Goal: Check status

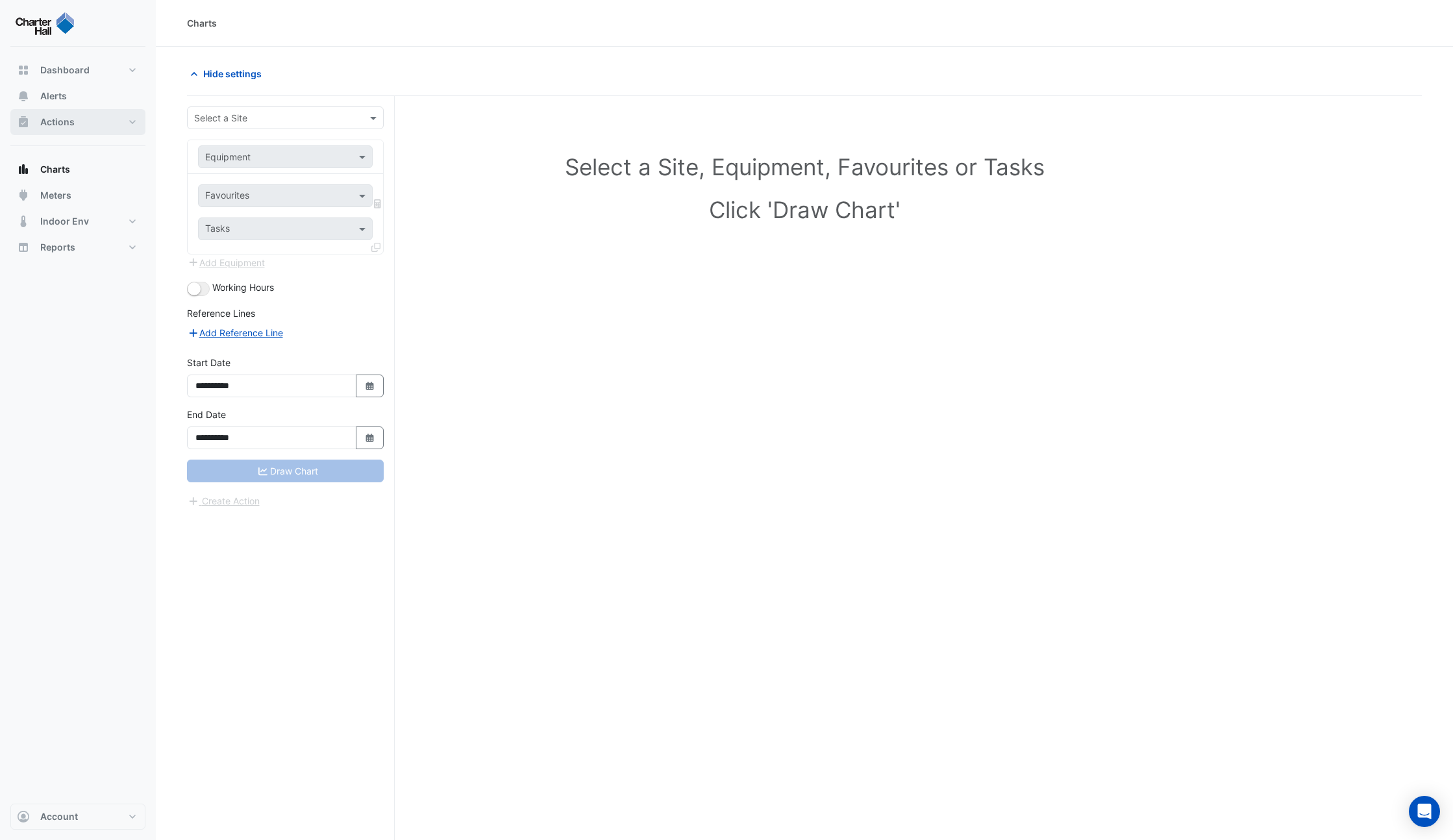
click at [75, 115] on button "Actions" at bounding box center [78, 121] width 135 height 26
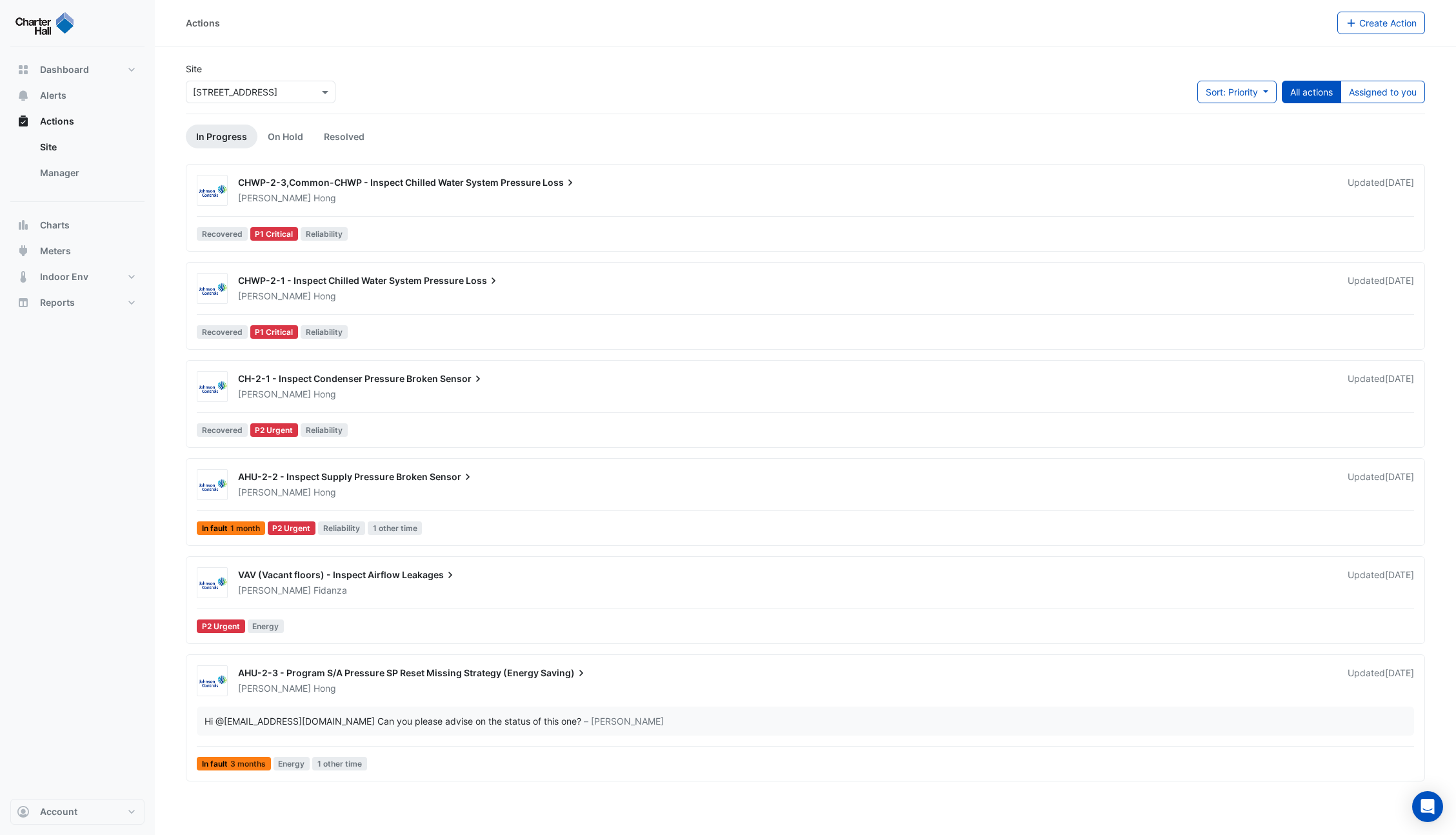
click at [299, 94] on input "text" at bounding box center [248, 92] width 109 height 14
type input "*"
type input "****"
click at [252, 119] on span "[GEOGRAPHIC_DATA]" at bounding box center [241, 119] width 90 height 11
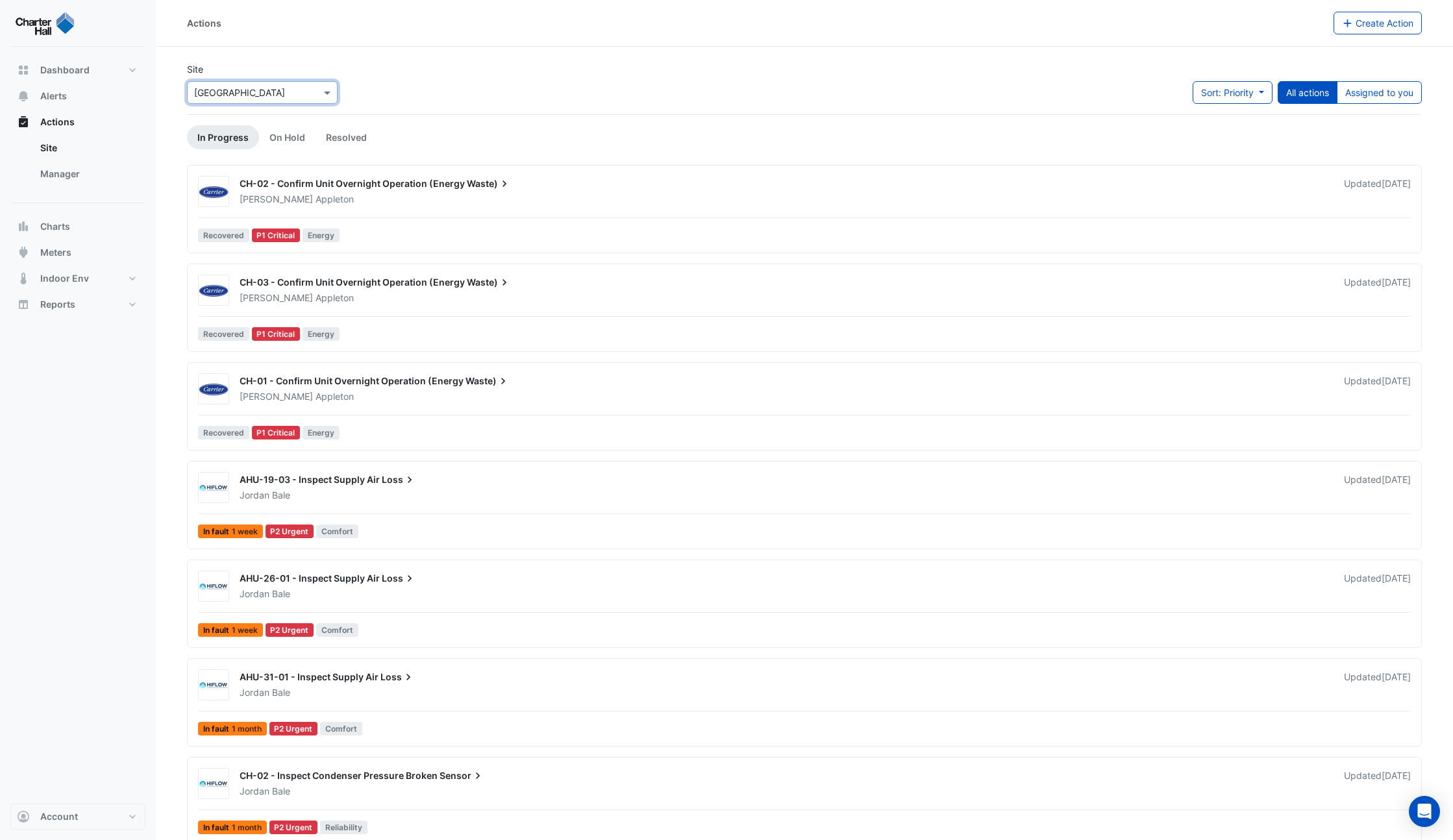
click at [333, 189] on div "CH-02 - Confirm Unit Overnight Operation (Energy Waste)" at bounding box center [784, 184] width 1089 height 15
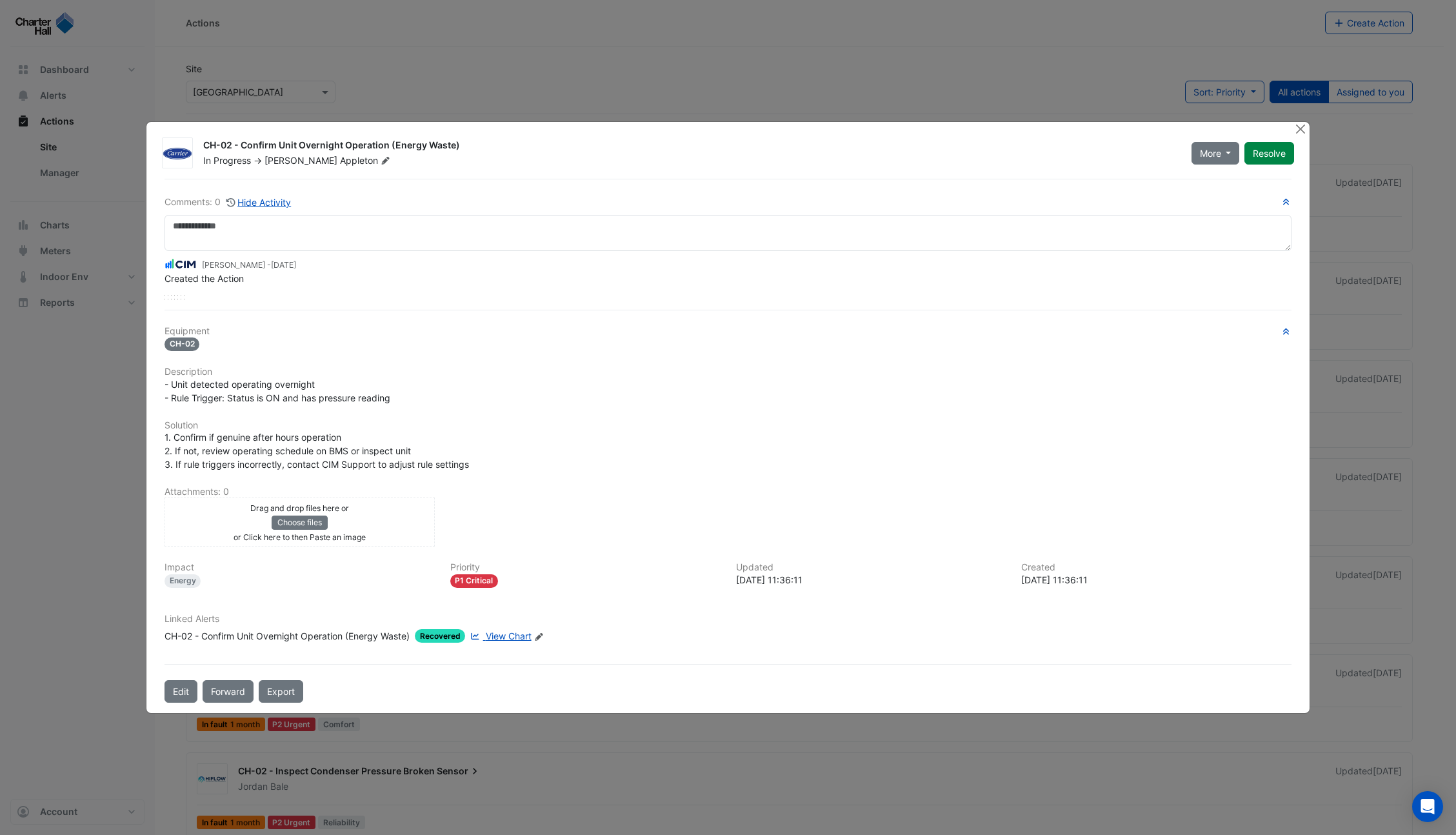
click at [636, 34] on ngb-modal-window "CH-02 - Confirm Unit Overnight Operation (Energy Waste) In Progress -> Zachary …" at bounding box center [728, 417] width 1456 height 835
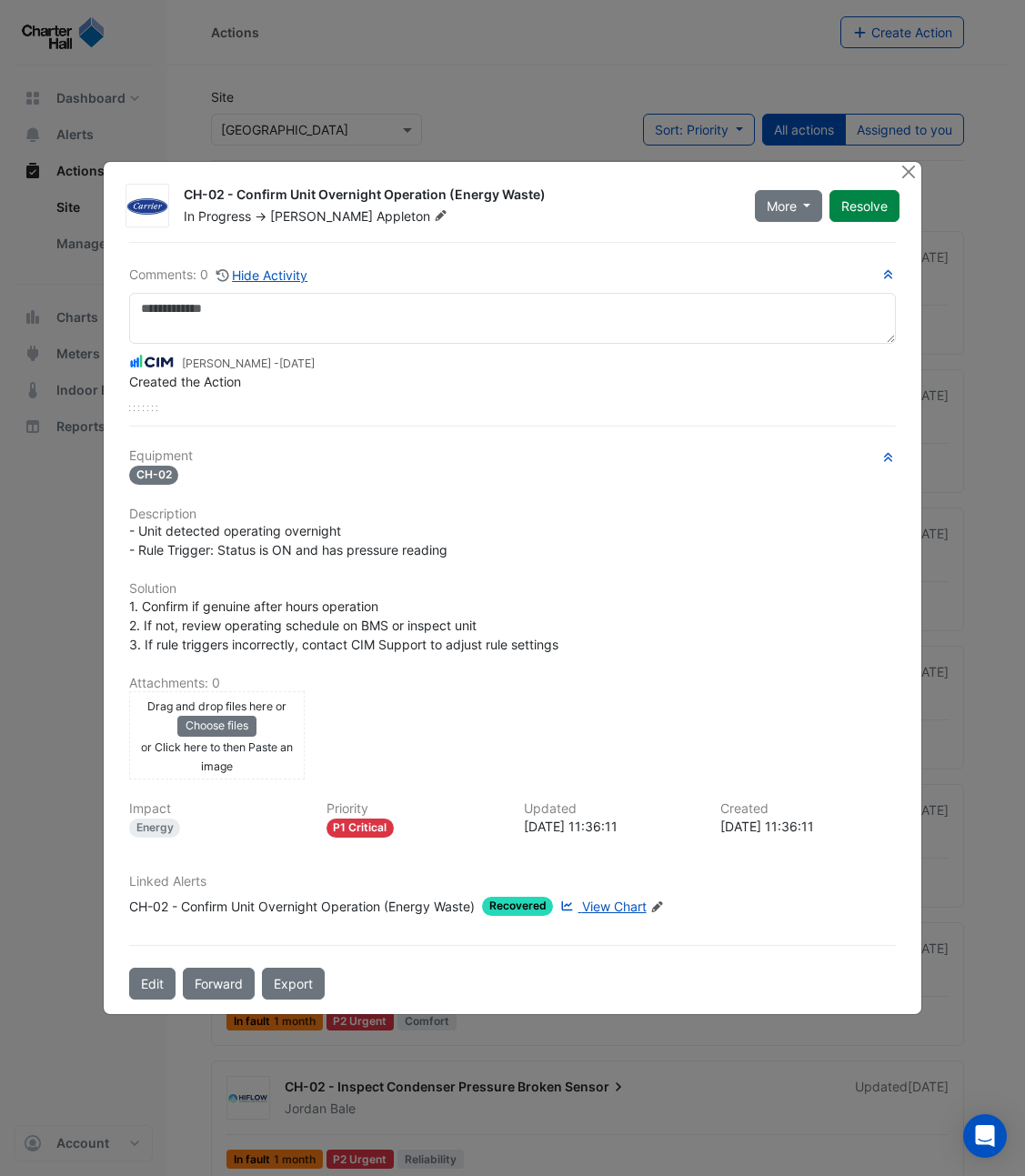
click at [615, 908] on span "View Chart" at bounding box center [613, 906] width 64 height 16
click at [911, 174] on button "Close" at bounding box center [908, 171] width 20 height 20
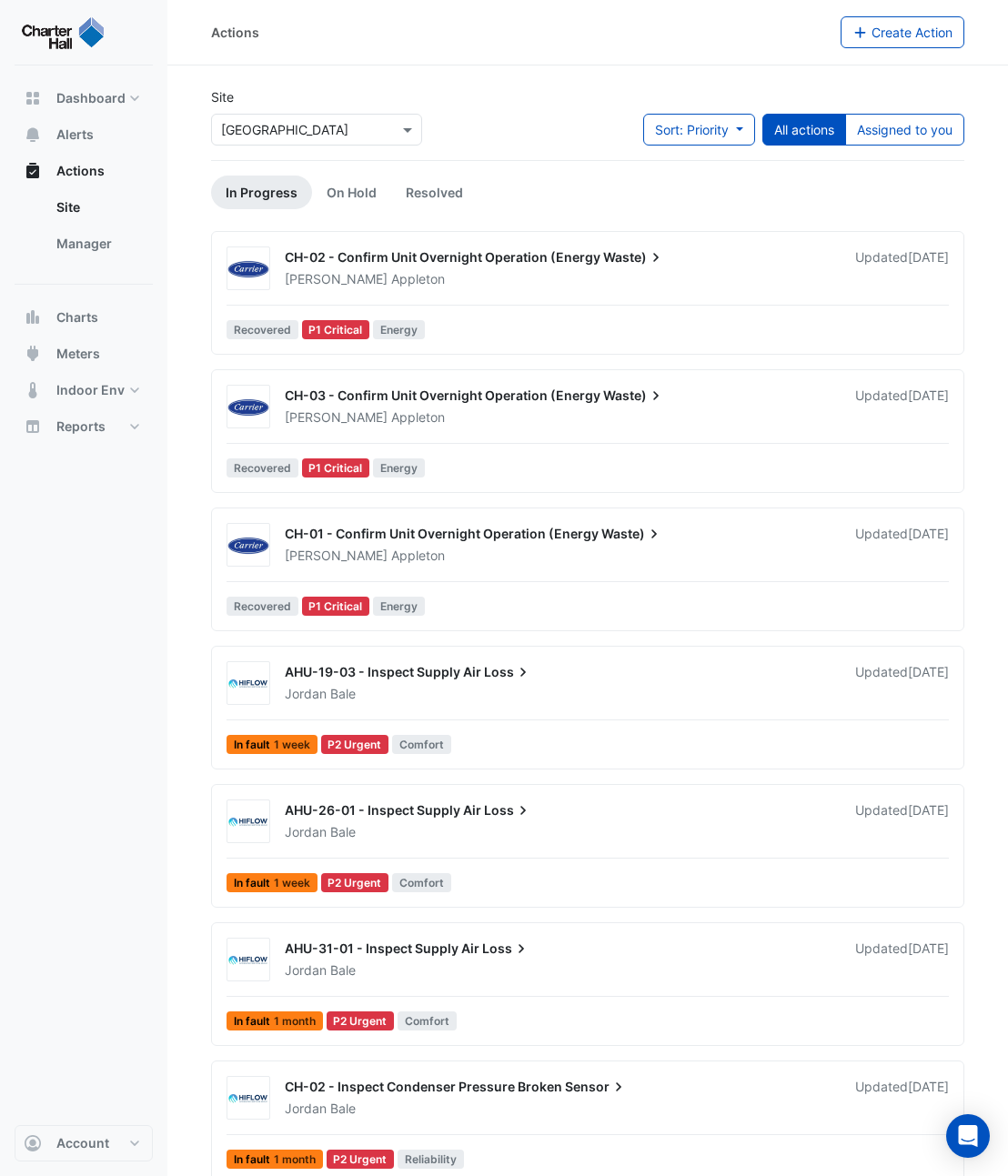
click at [610, 542] on span "Waste)" at bounding box center [632, 535] width 62 height 19
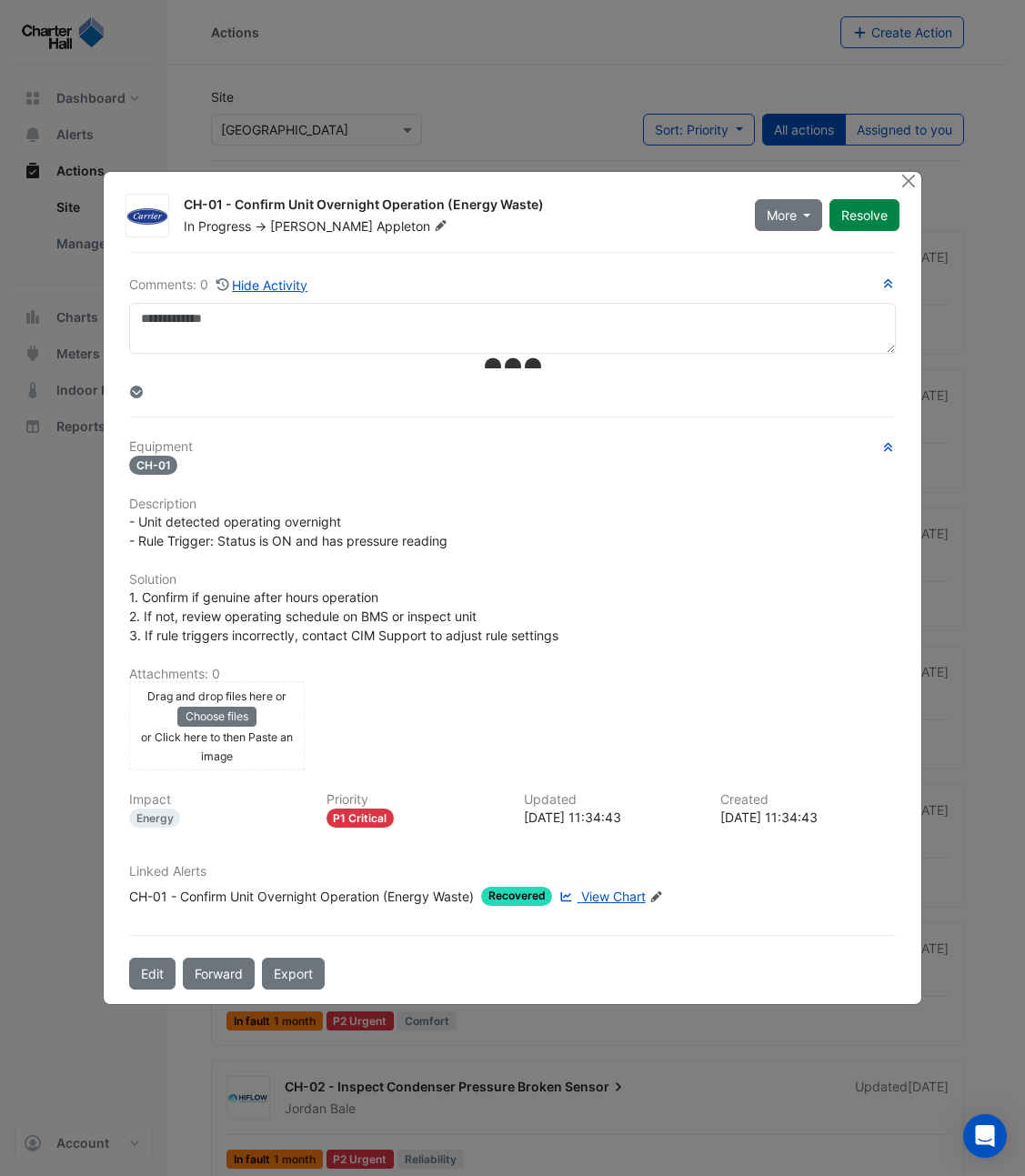
click at [602, 894] on span "View Chart" at bounding box center [612, 896] width 64 height 16
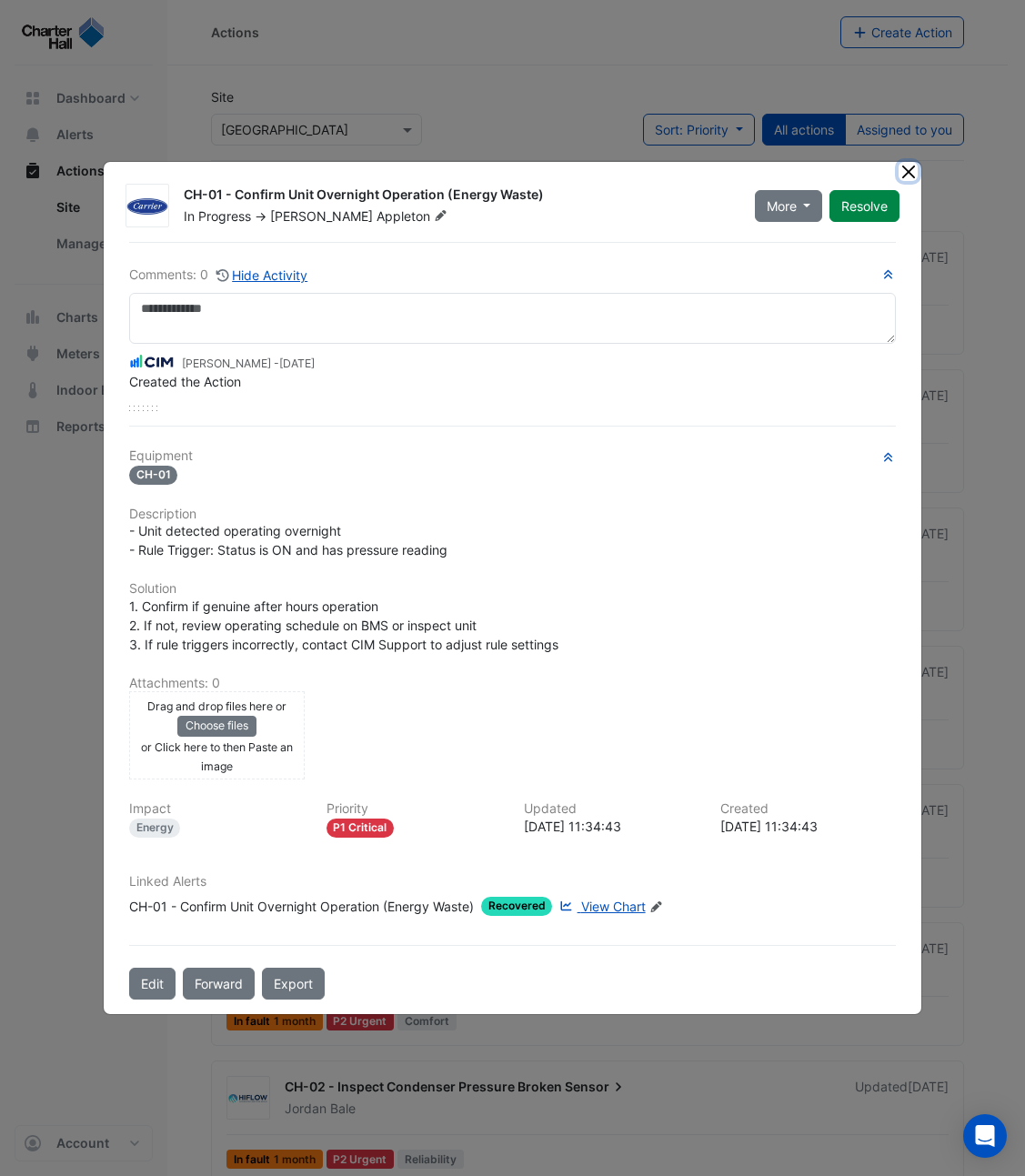
click at [908, 176] on button "Close" at bounding box center [908, 171] width 20 height 20
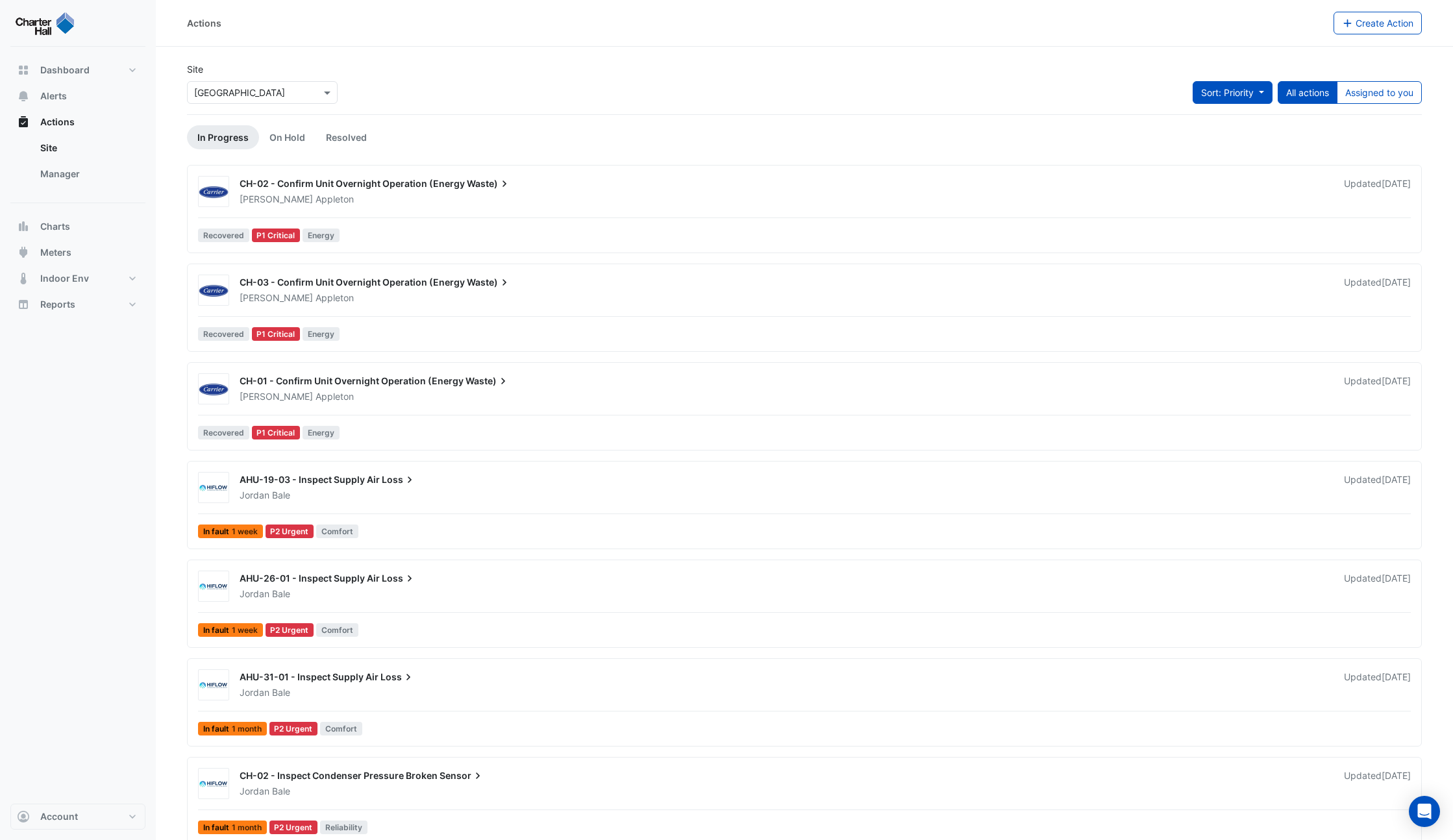
click at [1253, 94] on button "Sort: Priority" at bounding box center [1232, 92] width 80 height 23
click at [1115, 82] on div "Site × Brisbane Square Sort: Priority All actions Assigned to you" at bounding box center [804, 88] width 1250 height 52
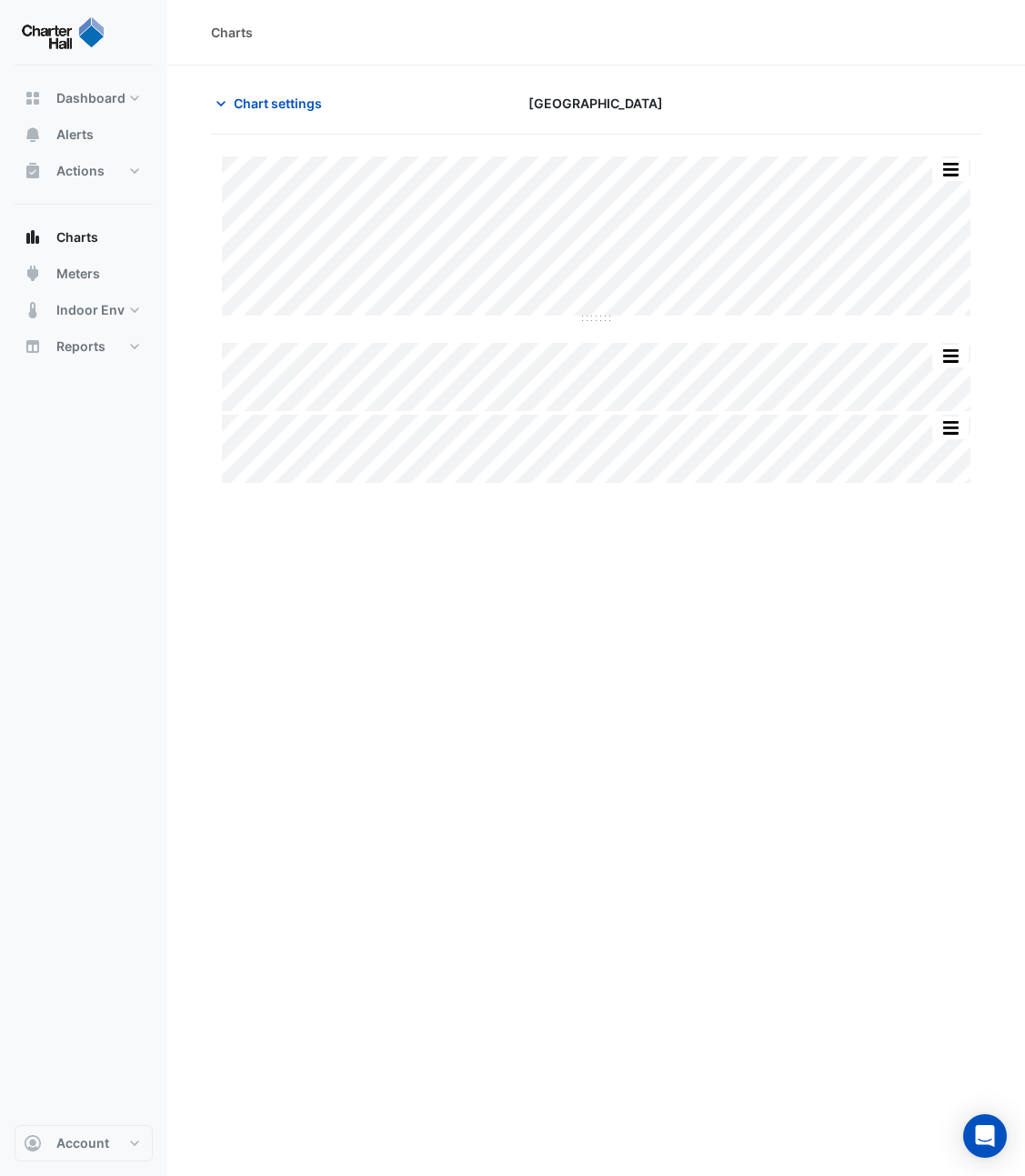
click at [675, 488] on div "Charts Chart settings Brisbane Square Split All Split None Print Save as JPEG S…" at bounding box center [596, 588] width 858 height 1176
